Goal: Task Accomplishment & Management: Manage account settings

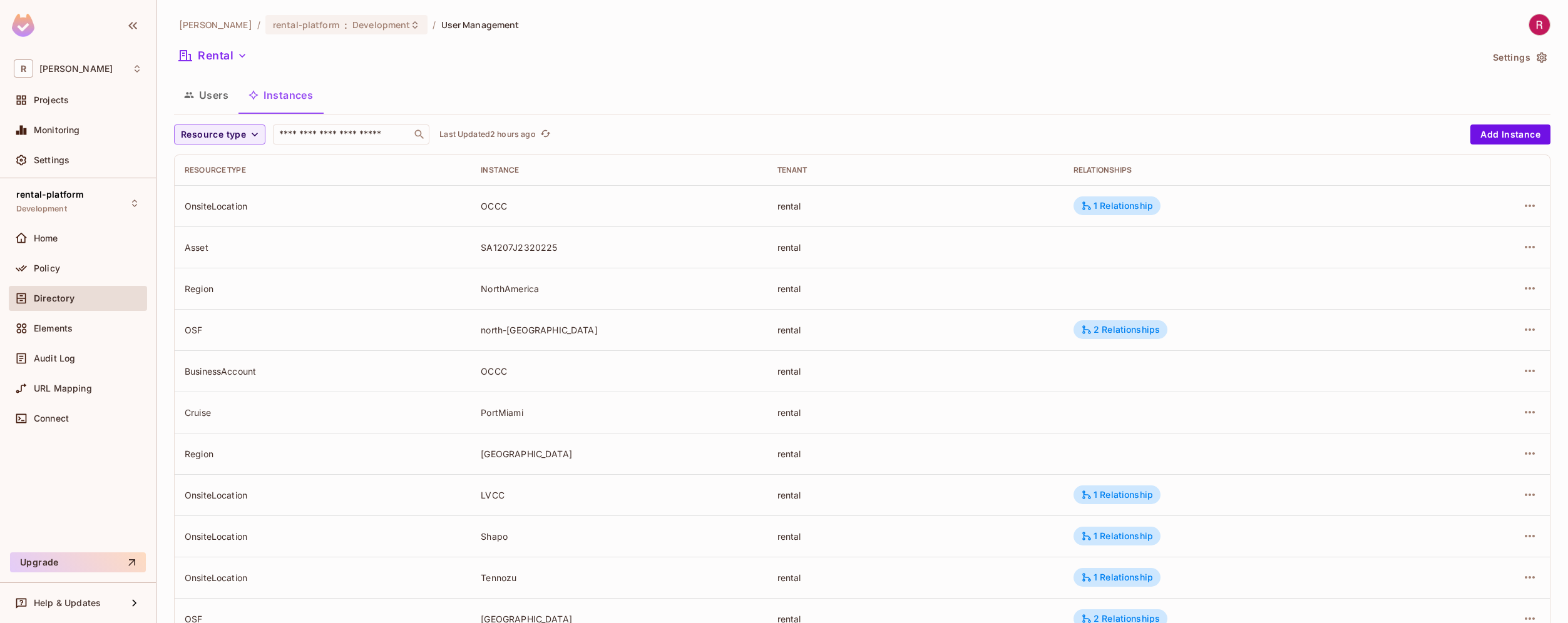
click at [202, 247] on div "Asset" at bounding box center [322, 247] width 276 height 12
click at [212, 106] on button "Users" at bounding box center [207, 95] width 65 height 32
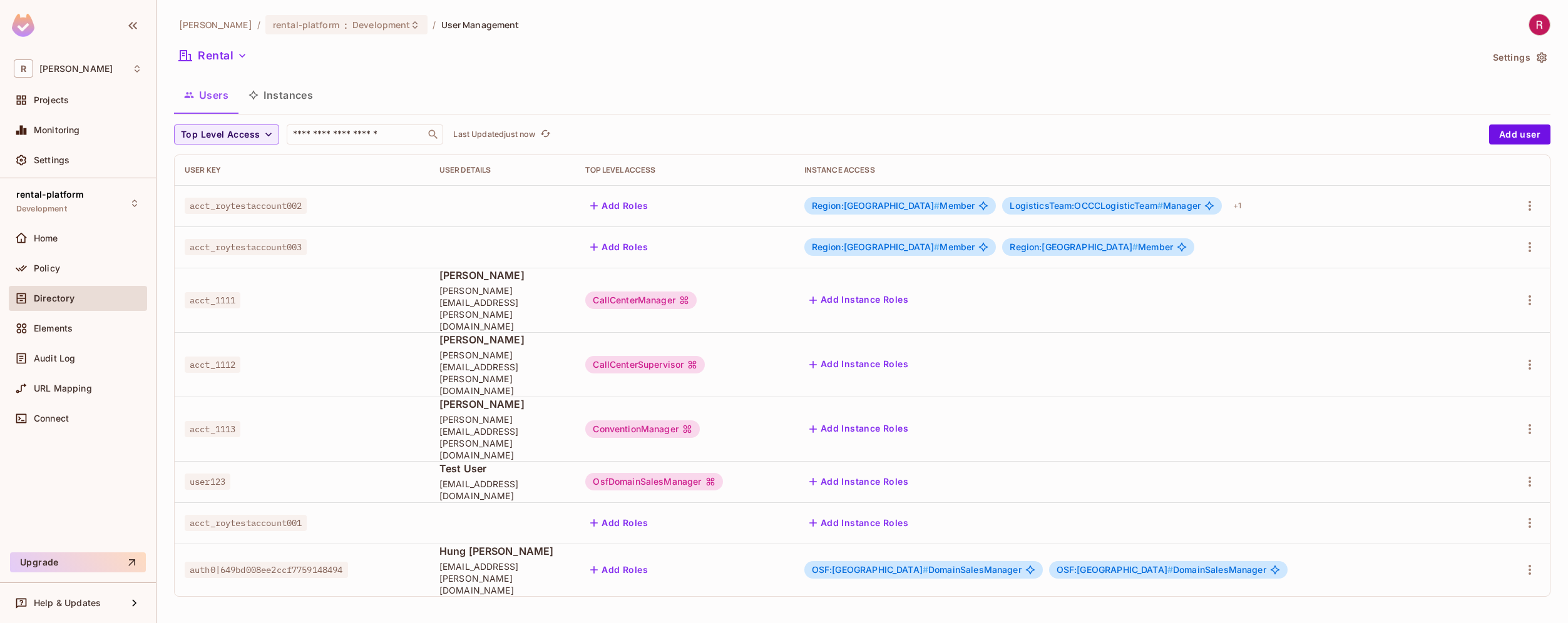
drag, startPoint x: 1032, startPoint y: 248, endPoint x: 1164, endPoint y: 257, distance: 132.3
click at [1164, 256] on td "Region:[GEOGRAPHIC_DATA] # Member Region:[GEOGRAPHIC_DATA] # Member" at bounding box center [1145, 247] width 700 height 42
drag, startPoint x: 1052, startPoint y: 209, endPoint x: 1229, endPoint y: 209, distance: 177.0
click at [1201, 209] on span "LogisticsTeam:OCCCLogisticTeam # Manager" at bounding box center [1105, 206] width 191 height 10
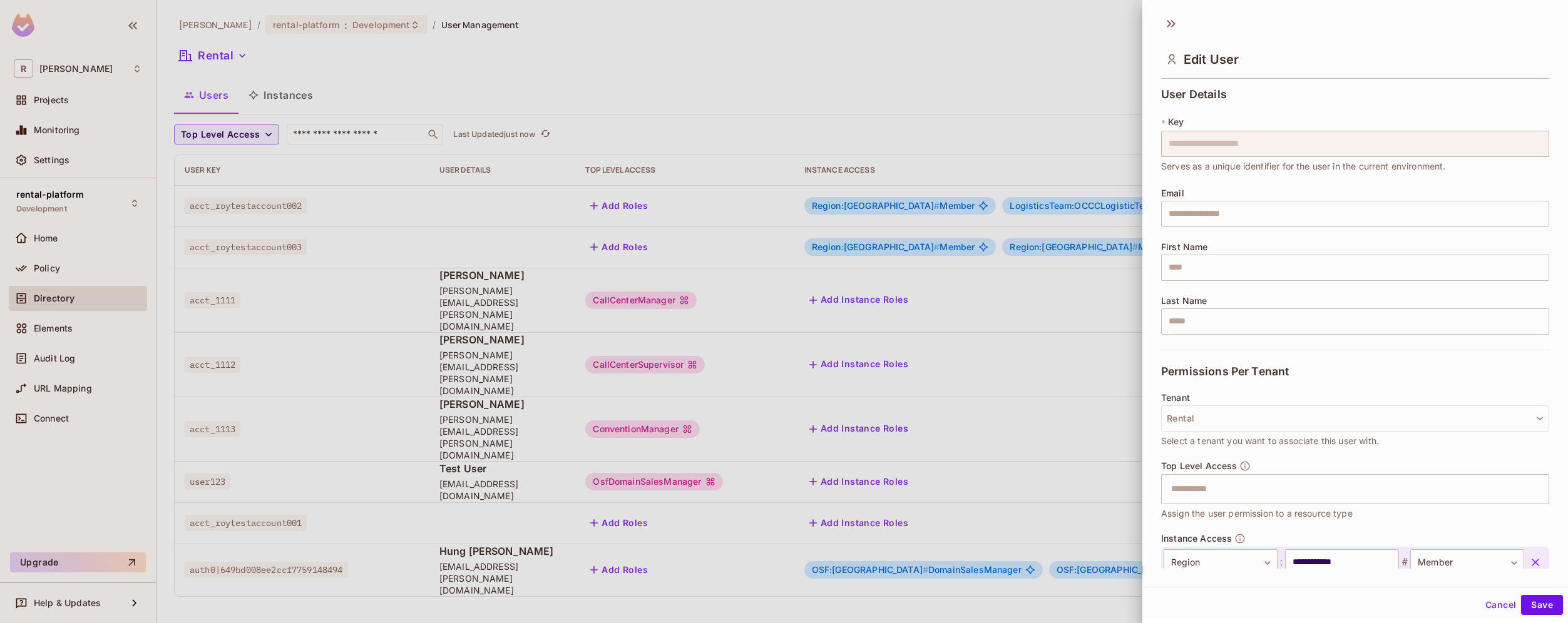
click at [1013, 288] on div at bounding box center [784, 311] width 1568 height 623
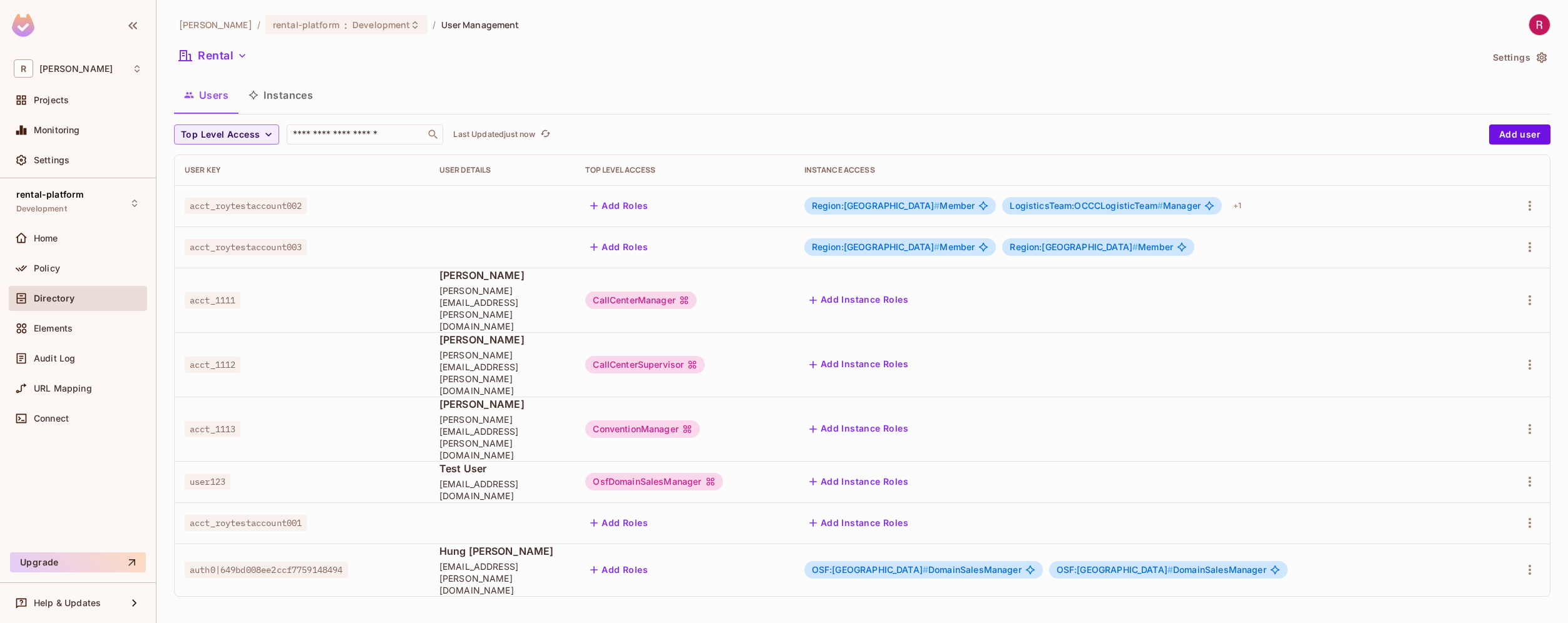
drag, startPoint x: 890, startPoint y: 216, endPoint x: 970, endPoint y: 217, distance: 80.0
click at [972, 216] on td "Region:NorthAmerica # Member LogisticsTeam:OCCCLogisticTeam # Manager + 1" at bounding box center [1145, 206] width 700 height 42
click at [889, 204] on span "Region:[GEOGRAPHIC_DATA] #" at bounding box center [876, 205] width 128 height 11
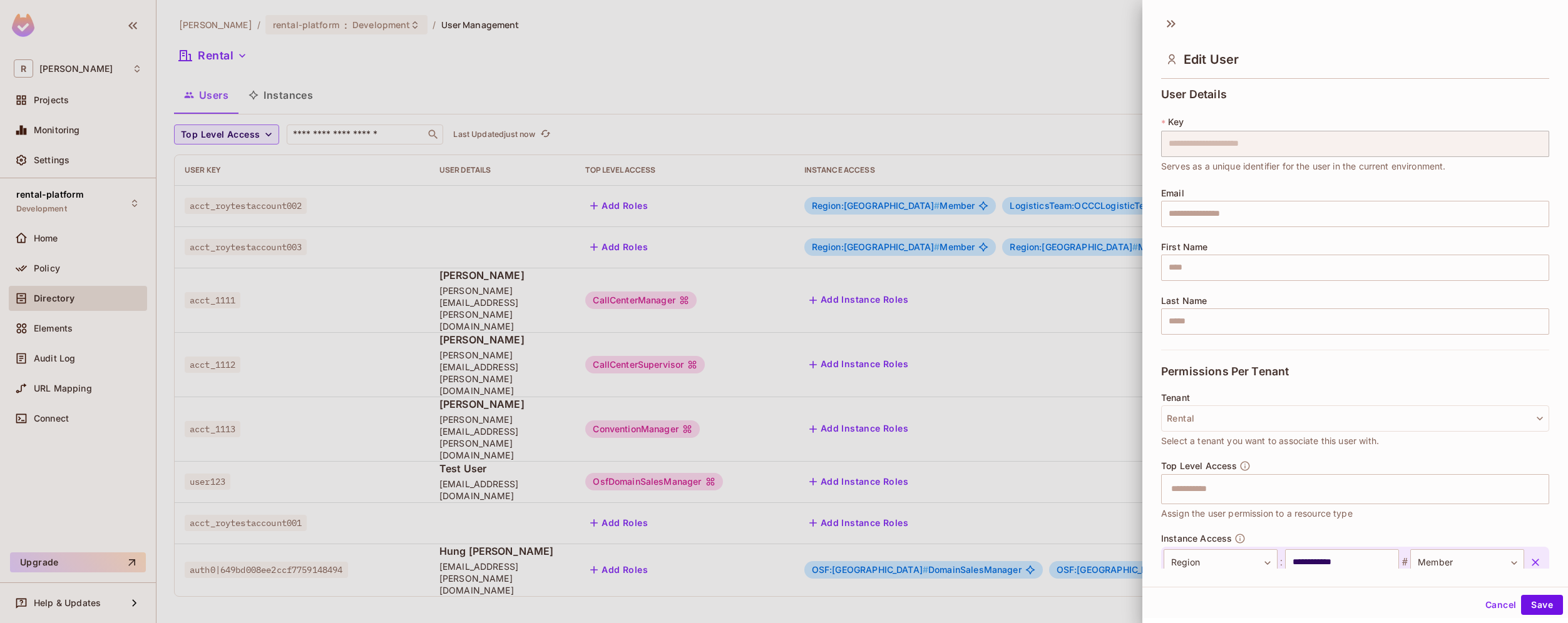
scroll to position [151, 0]
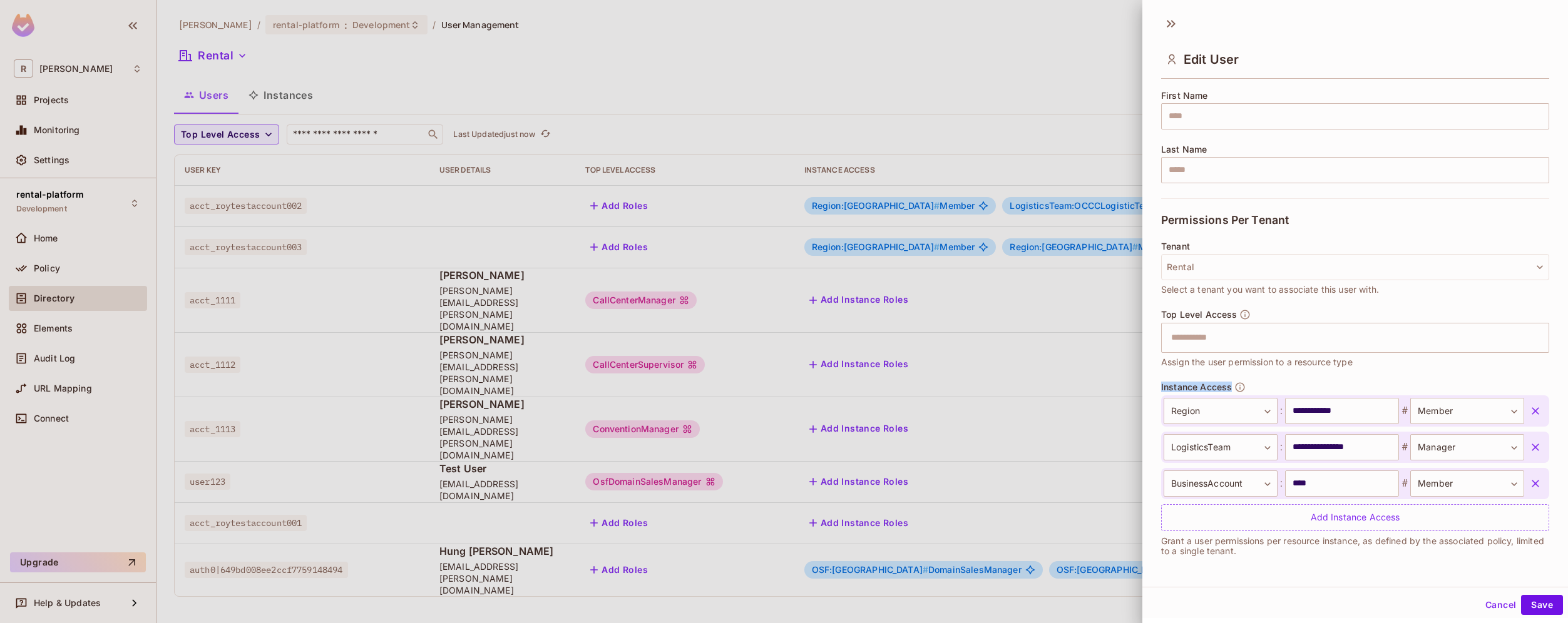
drag, startPoint x: 1161, startPoint y: 391, endPoint x: 1255, endPoint y: 391, distance: 94.0
click at [1255, 391] on div "**********" at bounding box center [1355, 456] width 388 height 150
